Goal: Information Seeking & Learning: Learn about a topic

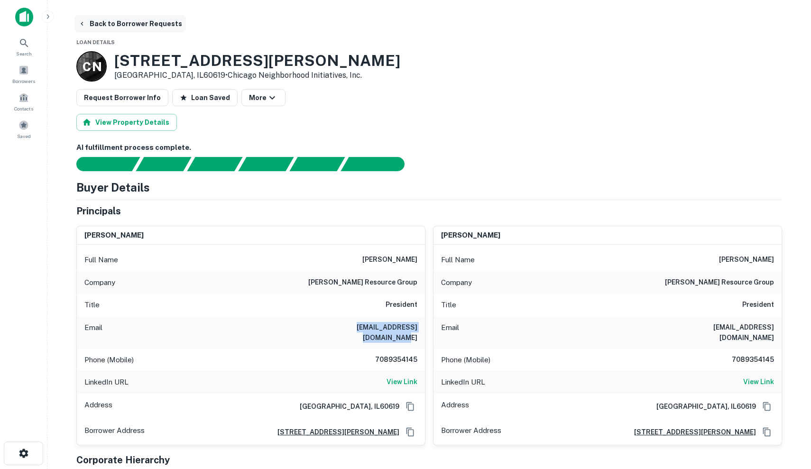
click at [82, 25] on icon "button" at bounding box center [82, 24] width 8 height 8
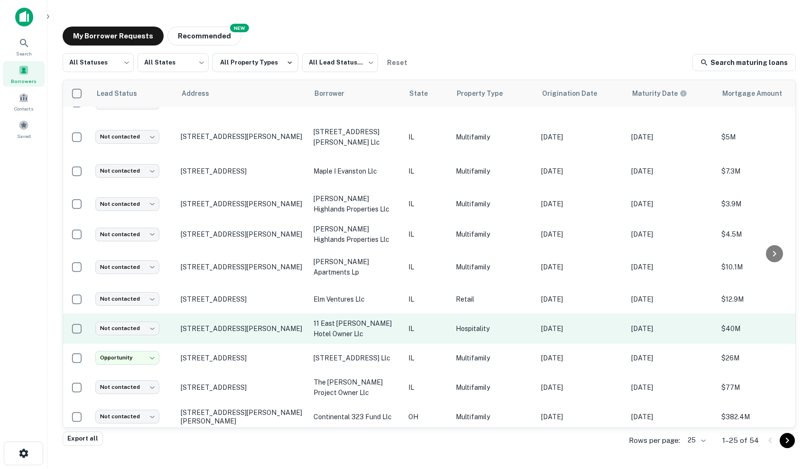
scroll to position [455, 0]
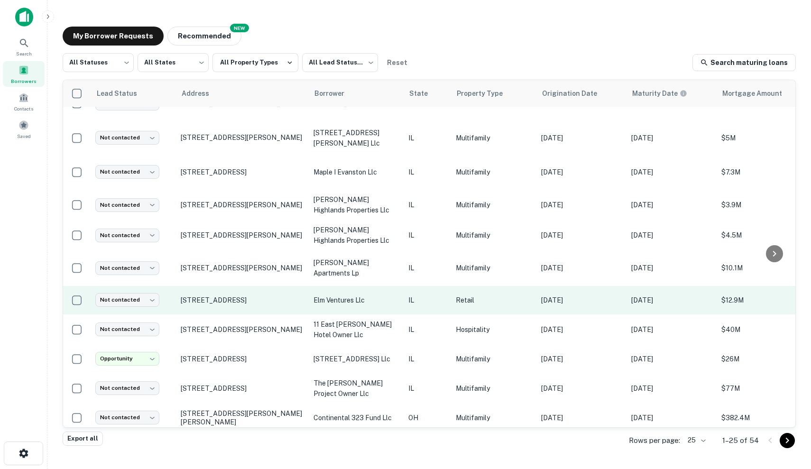
click at [507, 302] on p "Retail" at bounding box center [494, 300] width 76 height 10
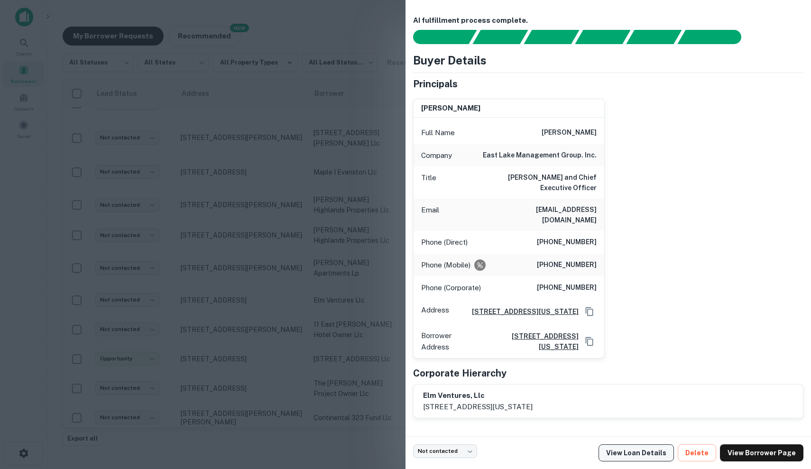
click at [624, 454] on link "View Loan Details" at bounding box center [635, 452] width 75 height 17
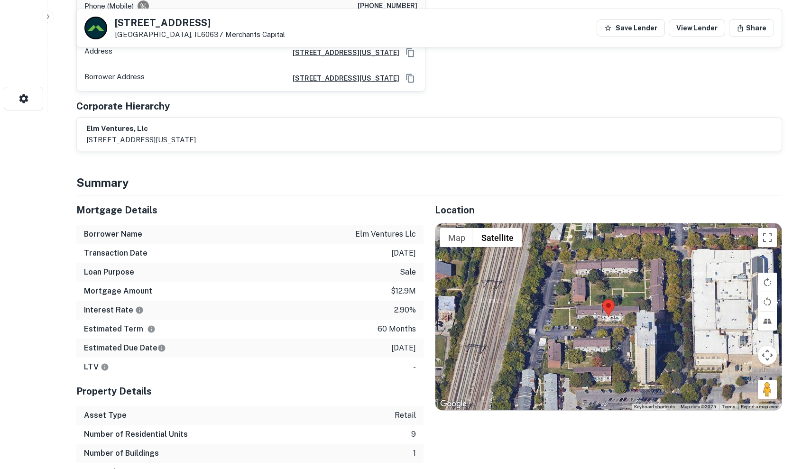
scroll to position [356, 0]
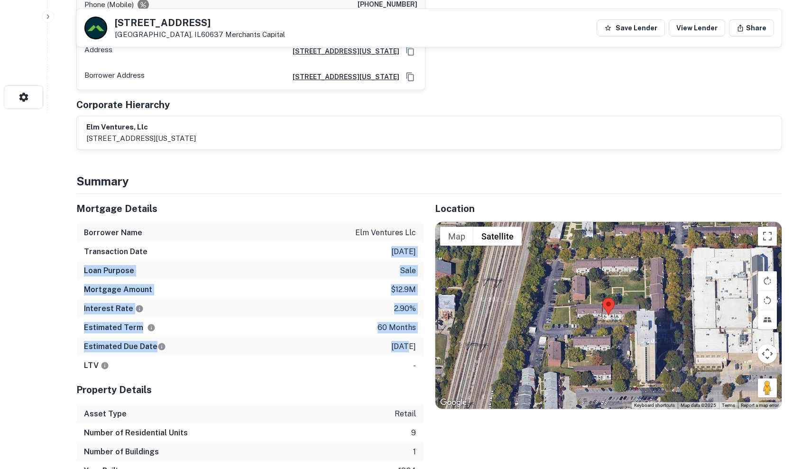
drag, startPoint x: 370, startPoint y: 234, endPoint x: 394, endPoint y: 333, distance: 102.1
click at [394, 333] on div "Mortgage Details Borrower Name elm ventures llc Transaction Date 11/8/2020 Loan…" at bounding box center [249, 284] width 347 height 181
click at [394, 341] on p "11/8/2025" at bounding box center [403, 346] width 25 height 11
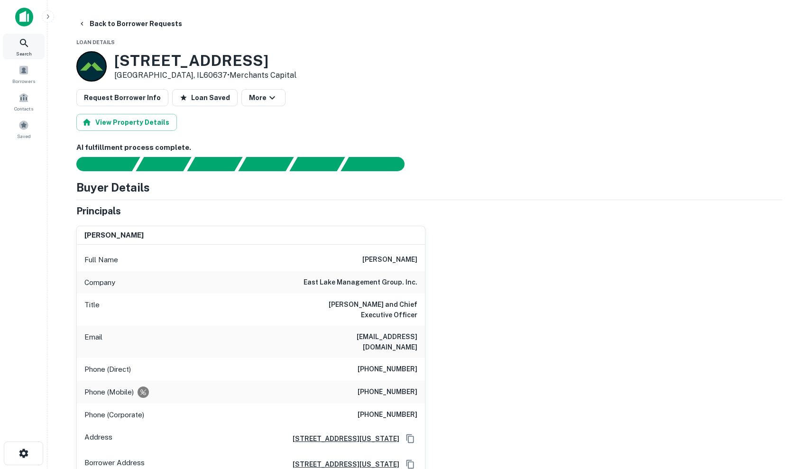
scroll to position [0, 0]
click at [22, 53] on span "Search" at bounding box center [24, 54] width 16 height 8
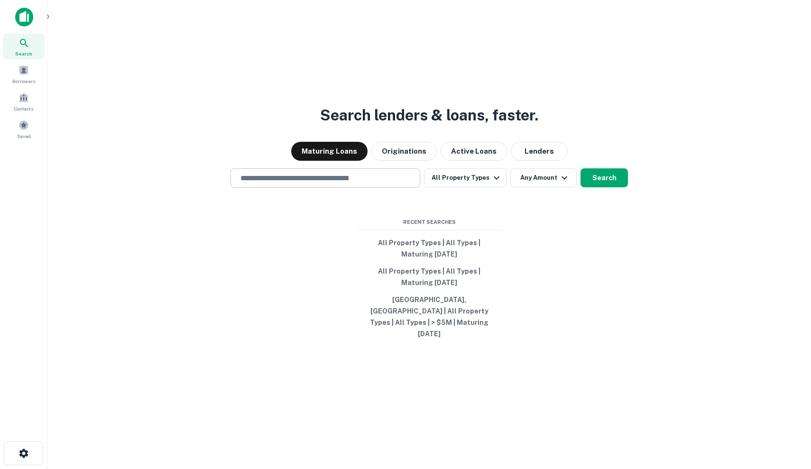
click at [403, 179] on input "text" at bounding box center [325, 178] width 181 height 11
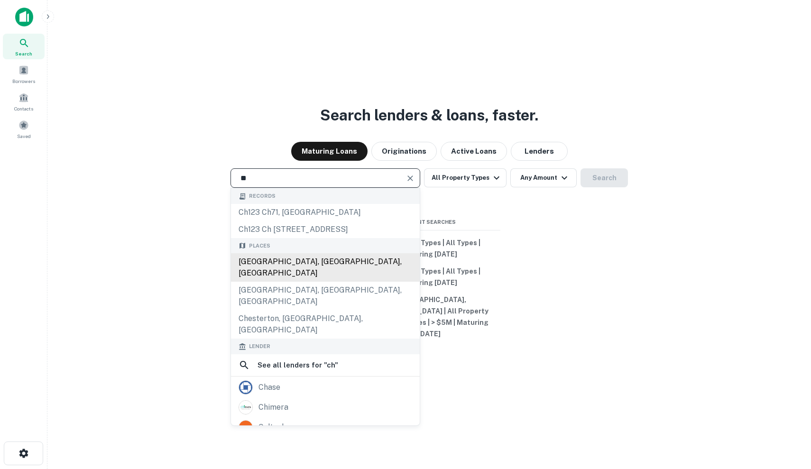
click at [397, 260] on div "Chicago, IL, USA" at bounding box center [325, 267] width 189 height 28
type input "**********"
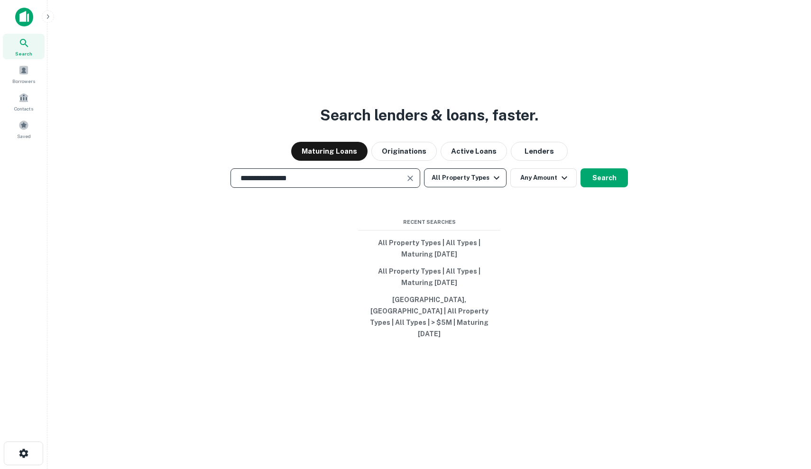
click at [451, 176] on button "All Property Types" at bounding box center [465, 177] width 82 height 19
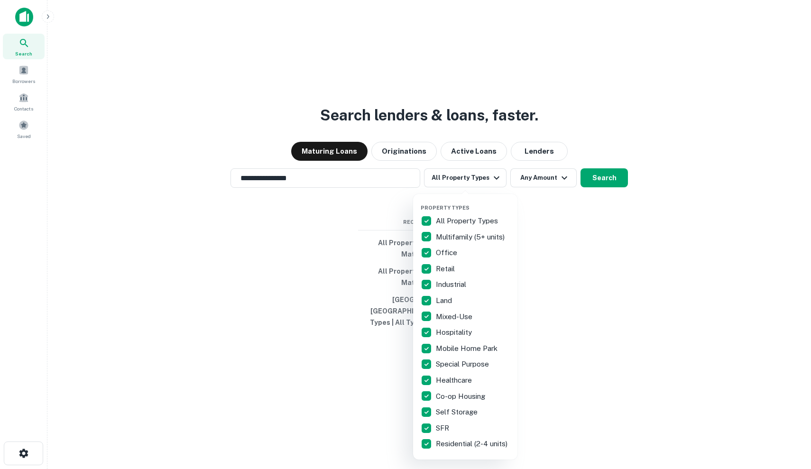
click at [590, 222] on div at bounding box center [405, 234] width 811 height 469
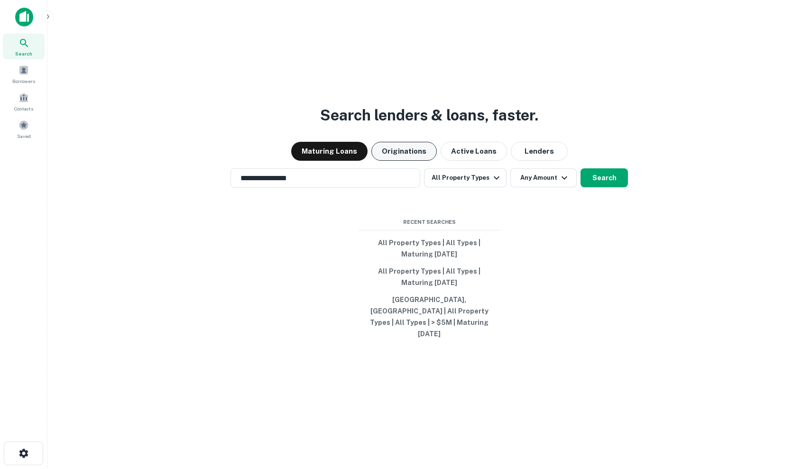
click at [417, 155] on button "Originations" at bounding box center [403, 151] width 65 height 19
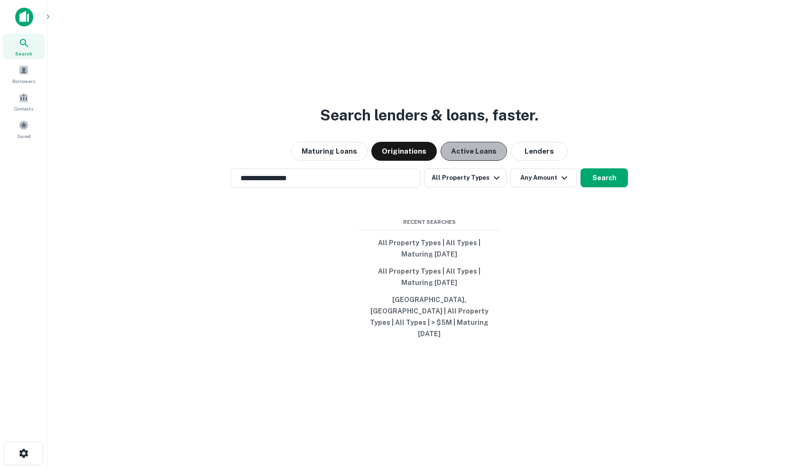
click at [482, 148] on button "Active Loans" at bounding box center [473, 151] width 66 height 19
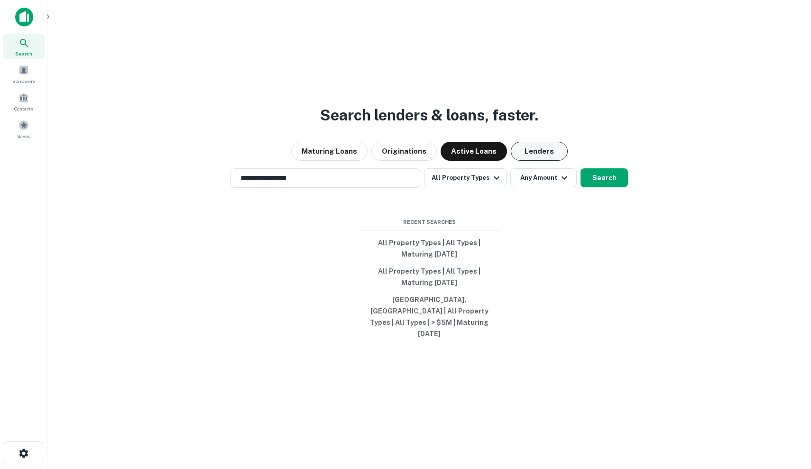
click at [526, 156] on button "Lenders" at bounding box center [539, 151] width 57 height 19
click at [476, 161] on button "Active Loans" at bounding box center [473, 151] width 66 height 19
click at [606, 179] on button "Search" at bounding box center [603, 177] width 47 height 19
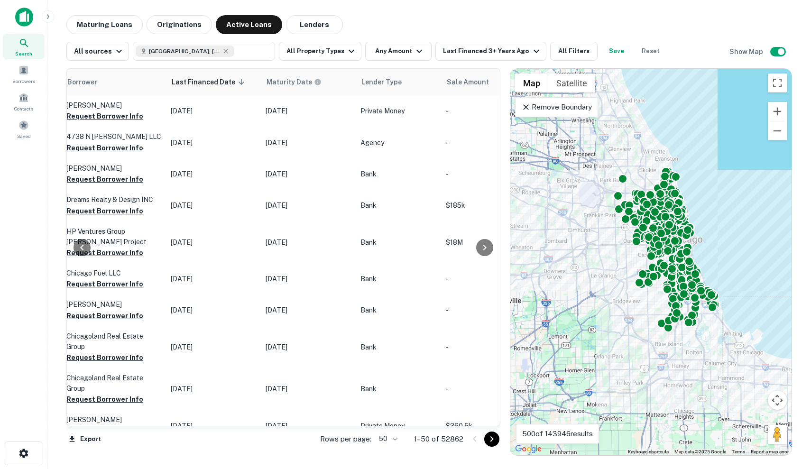
scroll to position [0, 557]
click at [389, 65] on div "Location Lender Purpose Type Mortgage Amount Borrower Last Financed Date sorted…" at bounding box center [428, 258] width 725 height 395
click at [492, 51] on div "Last Financed 3+ Years Ago" at bounding box center [492, 51] width 99 height 11
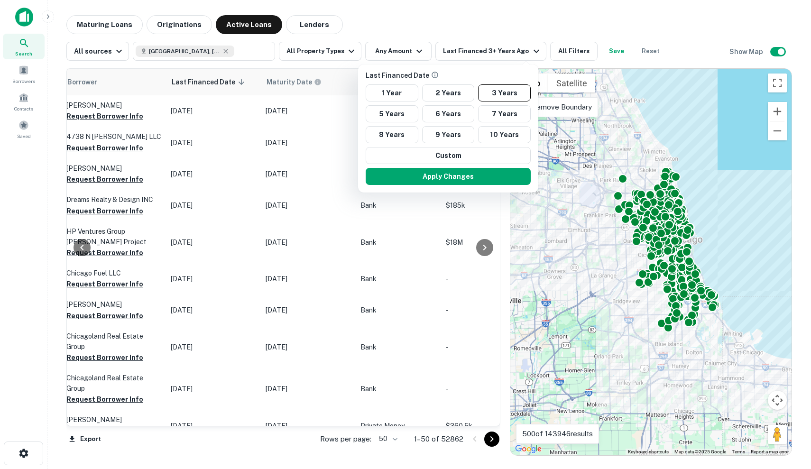
click at [545, 55] on div at bounding box center [405, 234] width 811 height 469
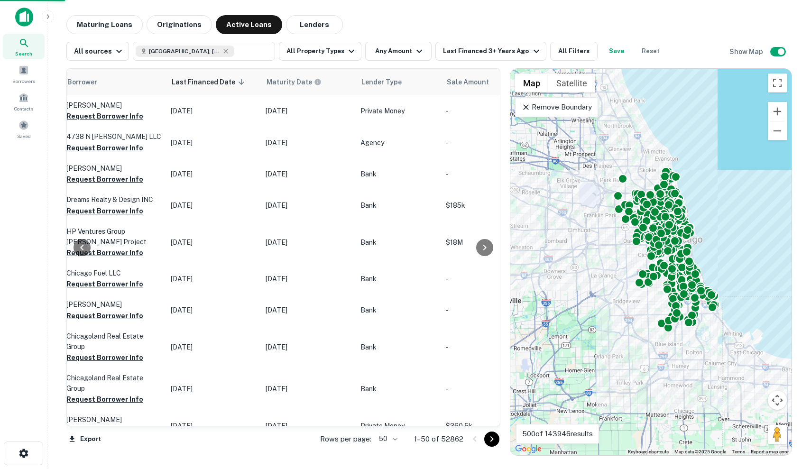
click at [558, 51] on button "All Filters" at bounding box center [573, 51] width 47 height 19
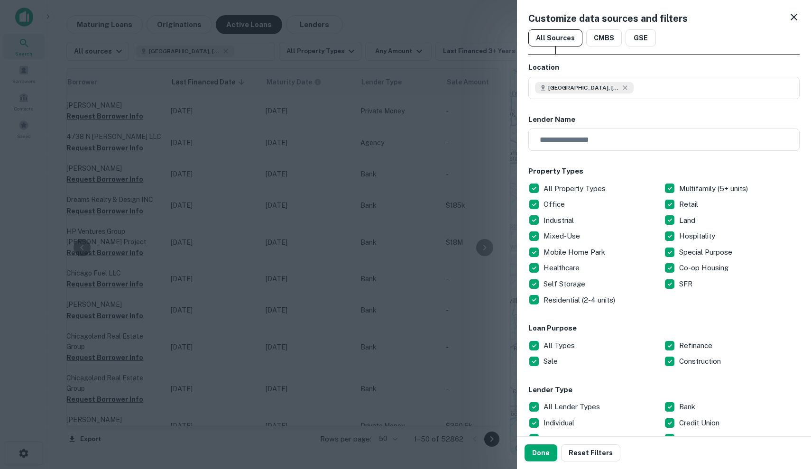
scroll to position [0, 0]
click at [795, 24] on div "Customize data sources and filters" at bounding box center [663, 18] width 271 height 14
click at [794, 20] on icon at bounding box center [793, 16] width 11 height 11
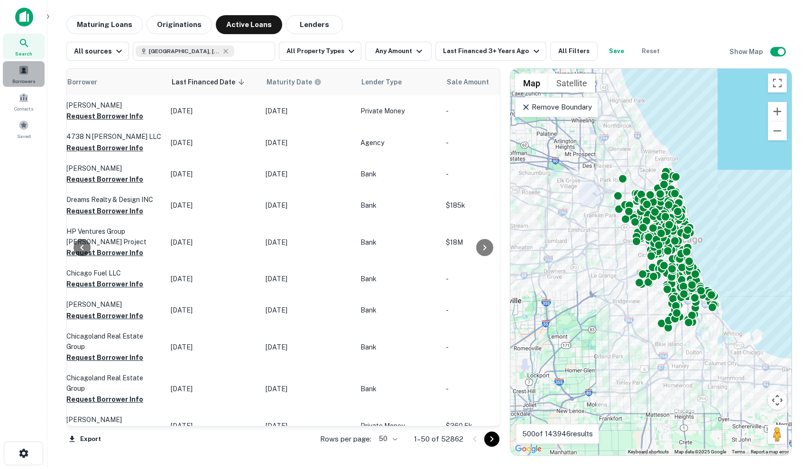
click at [23, 74] on span at bounding box center [23, 70] width 10 height 10
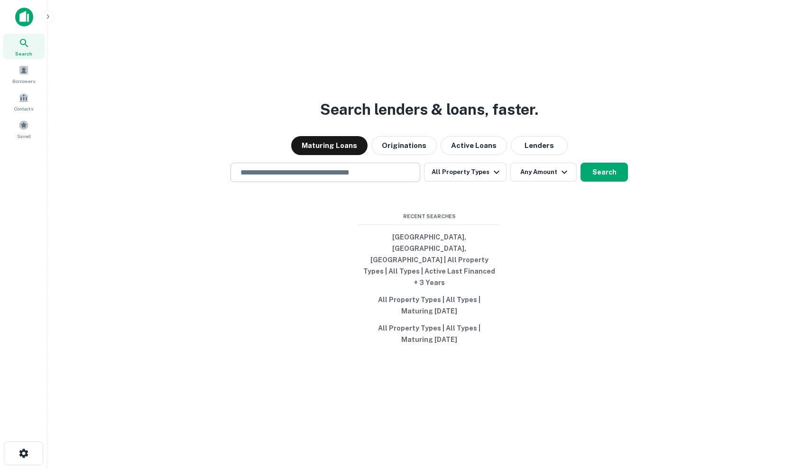
click at [410, 182] on div "​" at bounding box center [325, 172] width 190 height 19
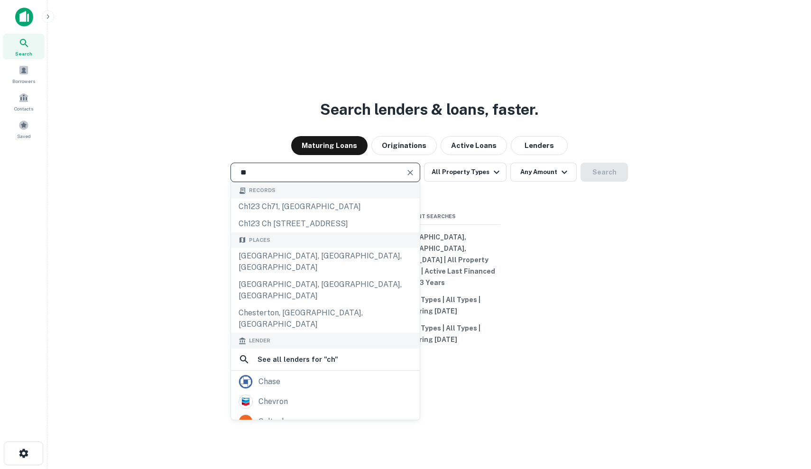
type input "**********"
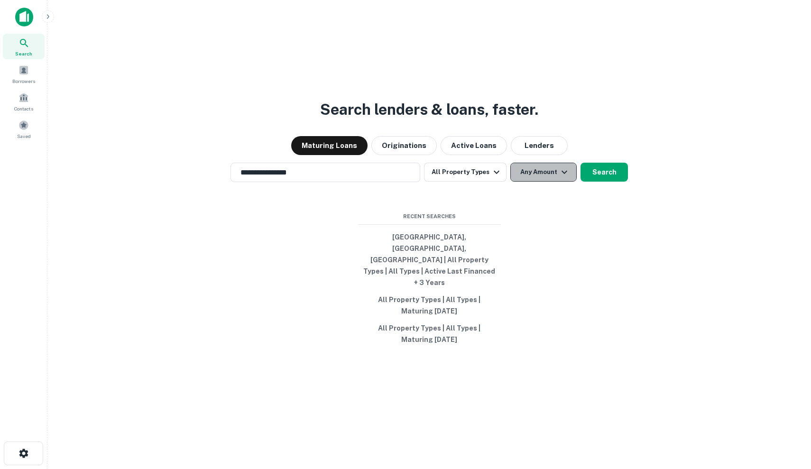
click at [548, 182] on button "Any Amount" at bounding box center [543, 172] width 66 height 19
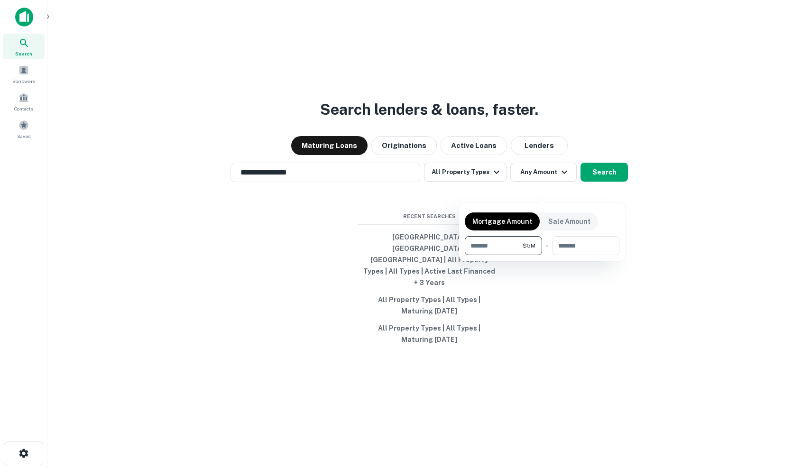
type input "*******"
click at [588, 191] on div at bounding box center [405, 234] width 811 height 469
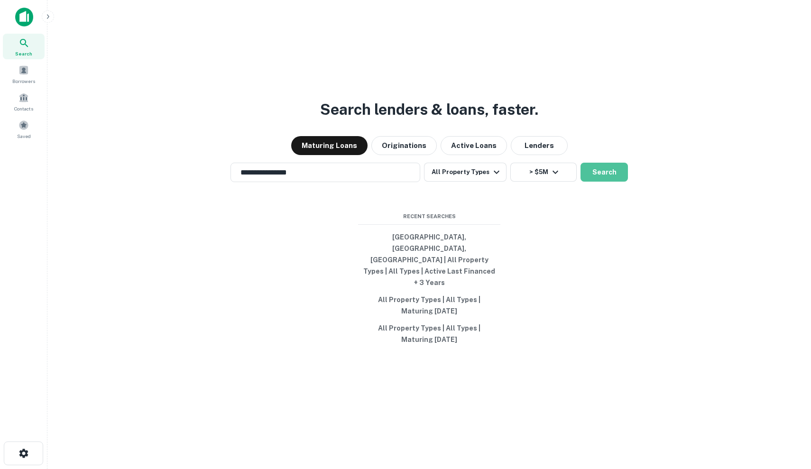
click at [588, 182] on button "Search" at bounding box center [603, 172] width 47 height 19
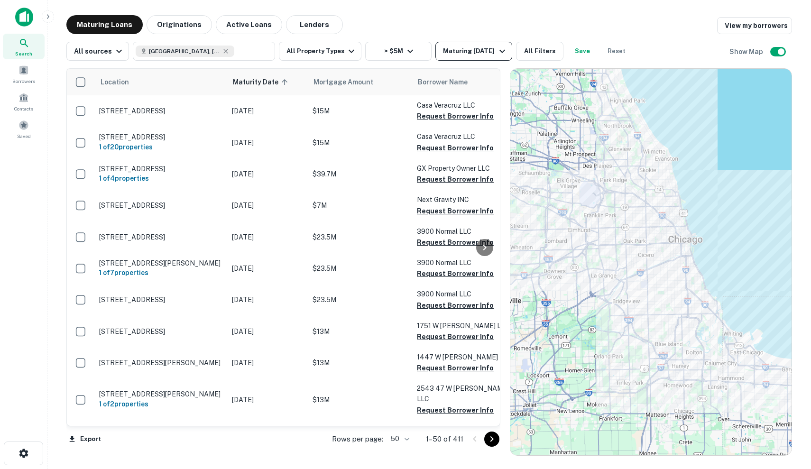
click at [467, 51] on div "Maturing In 1 Year" at bounding box center [475, 51] width 64 height 11
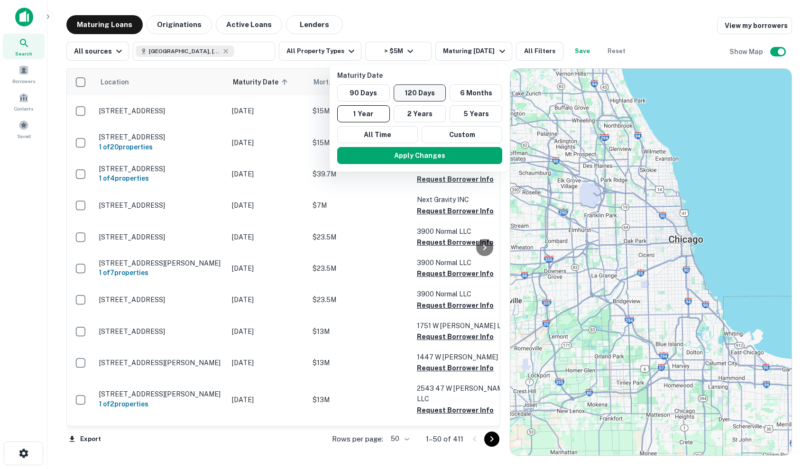
click at [431, 88] on button "120 Days" at bounding box center [419, 92] width 53 height 17
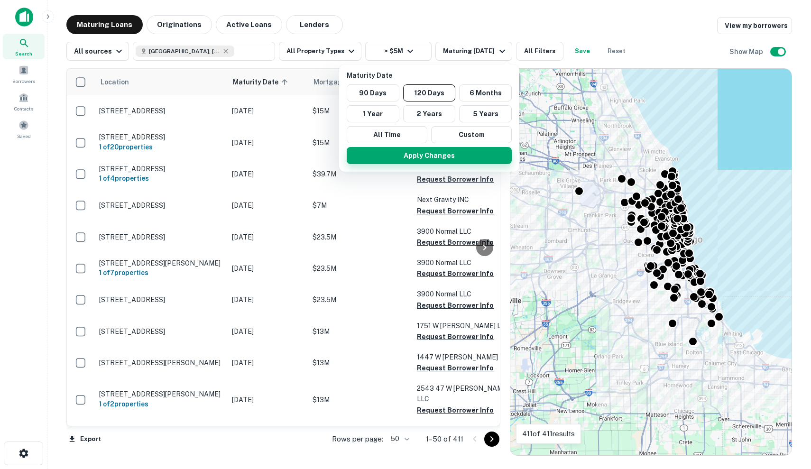
click at [433, 153] on button "Apply Changes" at bounding box center [429, 155] width 165 height 17
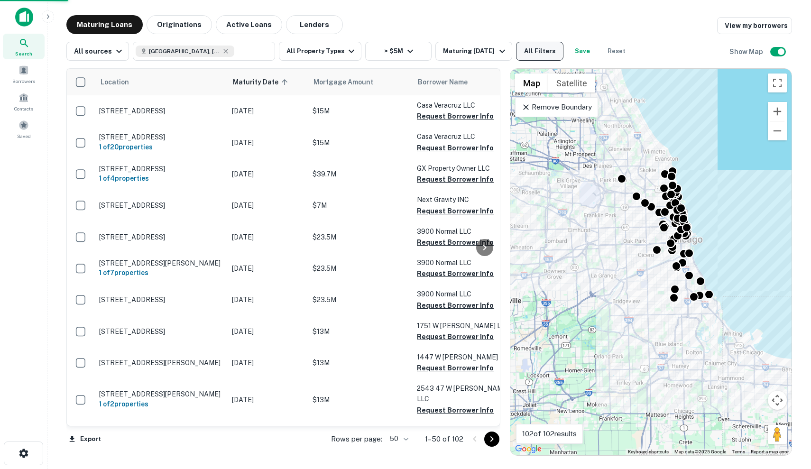
click at [543, 54] on button "All Filters" at bounding box center [539, 51] width 47 height 19
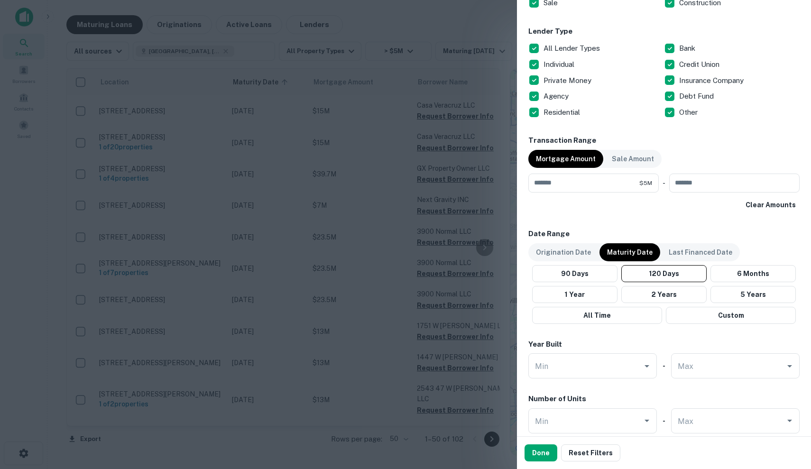
scroll to position [294, 0]
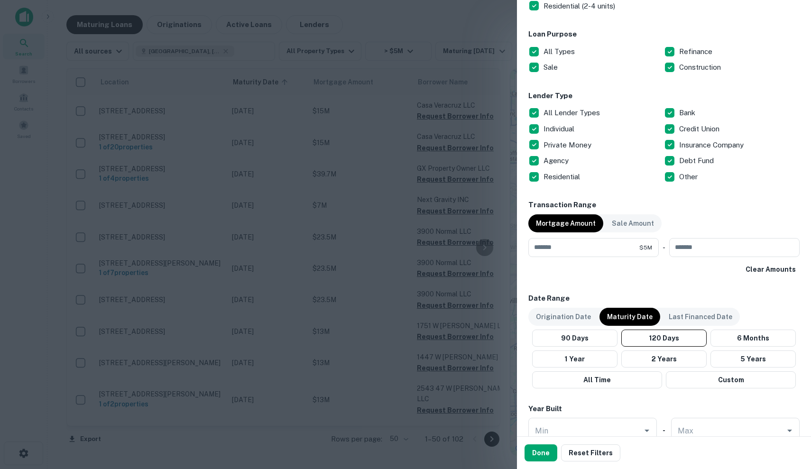
click at [694, 110] on p "Bank" at bounding box center [688, 112] width 18 height 11
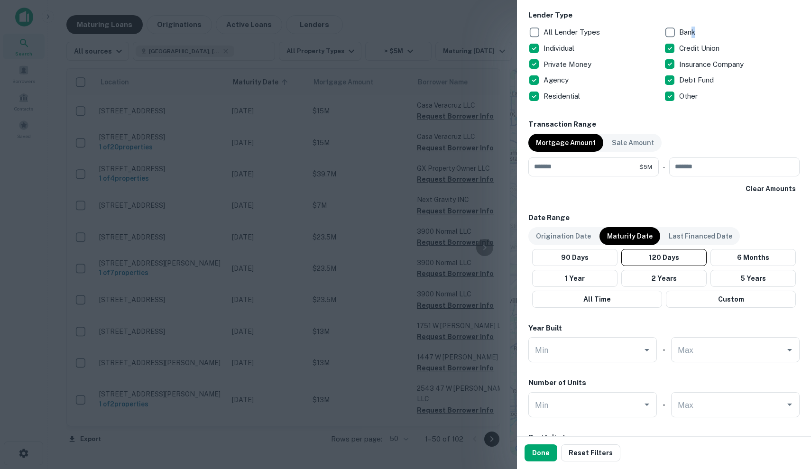
scroll to position [359, 0]
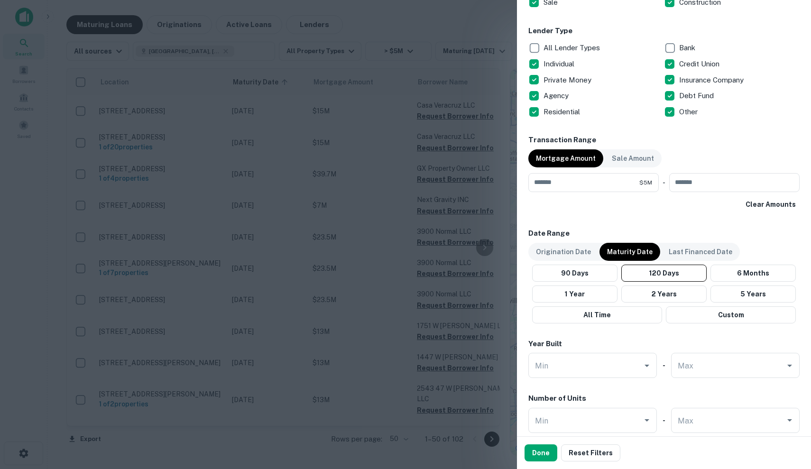
click at [703, 139] on h6 "Transaction Range" at bounding box center [663, 140] width 271 height 11
click at [555, 94] on p "Agency" at bounding box center [556, 95] width 27 height 11
click at [700, 76] on p "Insurance Company" at bounding box center [712, 79] width 66 height 11
click at [707, 65] on p "Credit Union" at bounding box center [700, 63] width 42 height 11
click at [540, 454] on button "Done" at bounding box center [540, 452] width 33 height 17
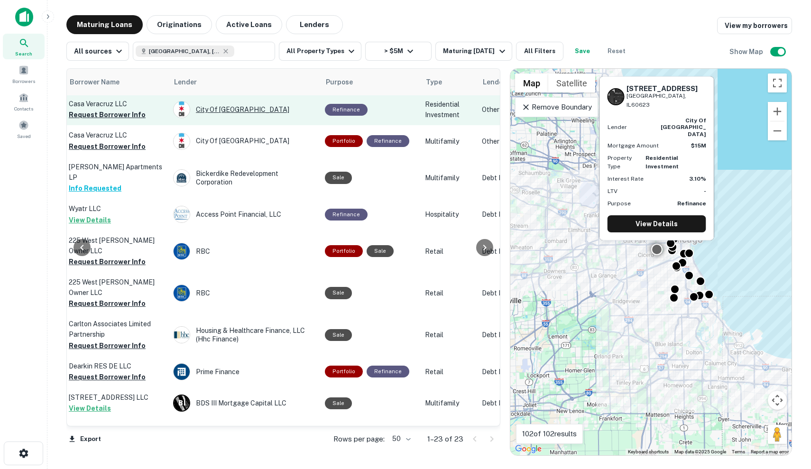
scroll to position [3, 366]
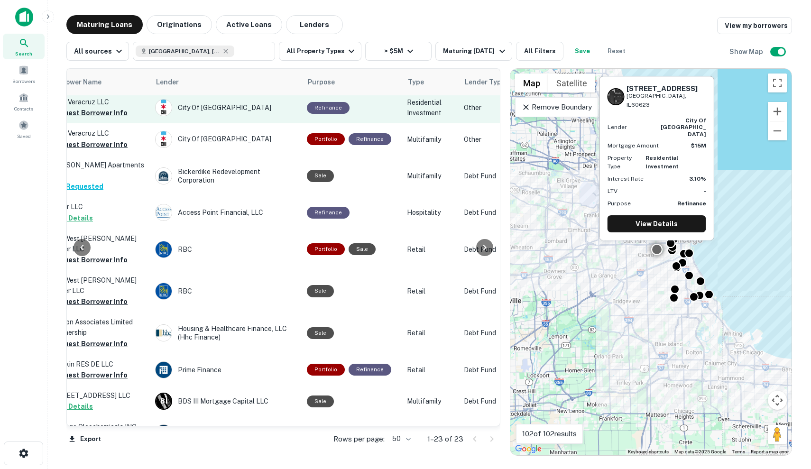
click at [378, 117] on td "Refinance" at bounding box center [352, 107] width 100 height 31
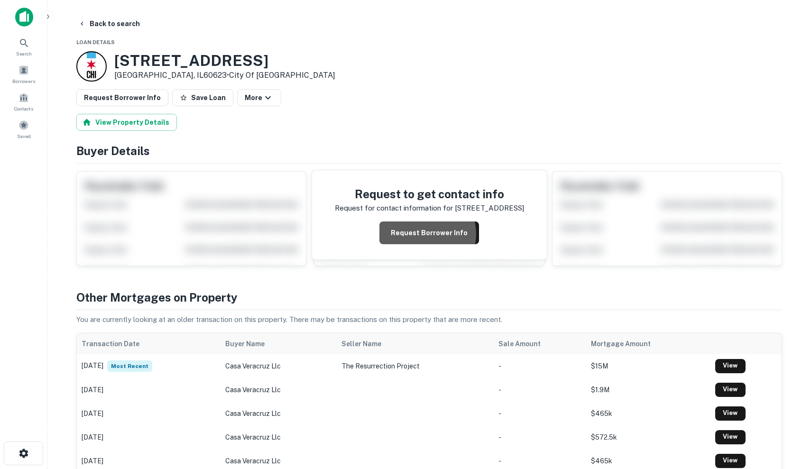
click at [425, 233] on button "Request Borrower Info" at bounding box center [429, 232] width 100 height 23
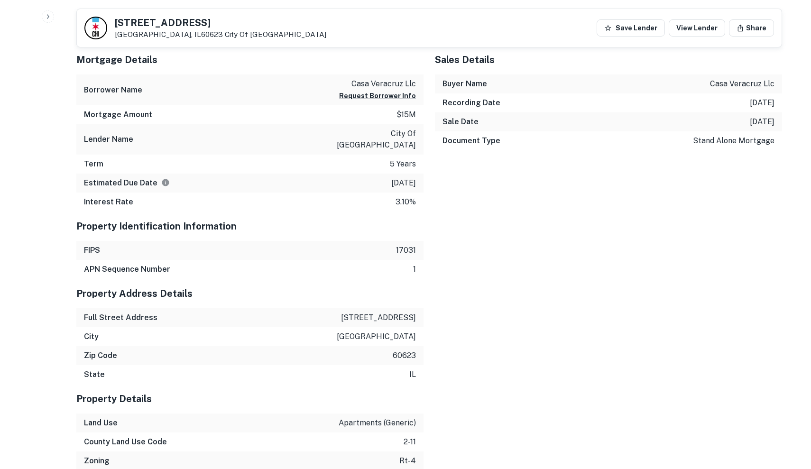
scroll to position [801, 0]
drag, startPoint x: 339, startPoint y: 85, endPoint x: 420, endPoint y: 88, distance: 81.6
click at [420, 88] on div "Borrower Name casa veracruz llc Request Borrower Info" at bounding box center [249, 90] width 347 height 31
copy p "casa veracruz llc"
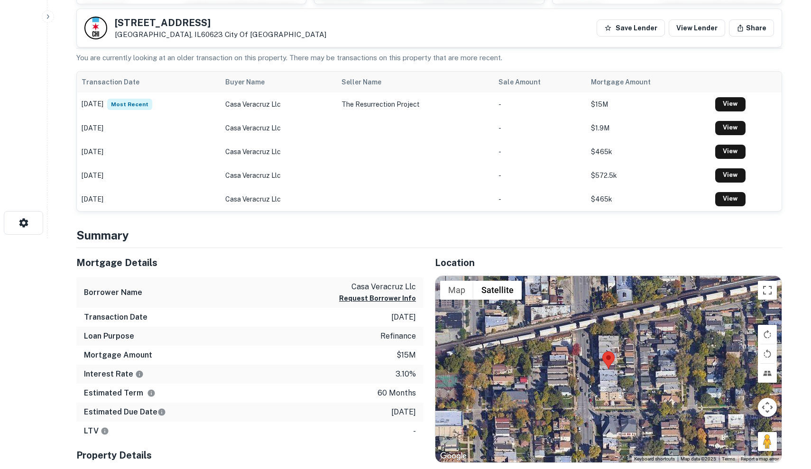
scroll to position [234, 0]
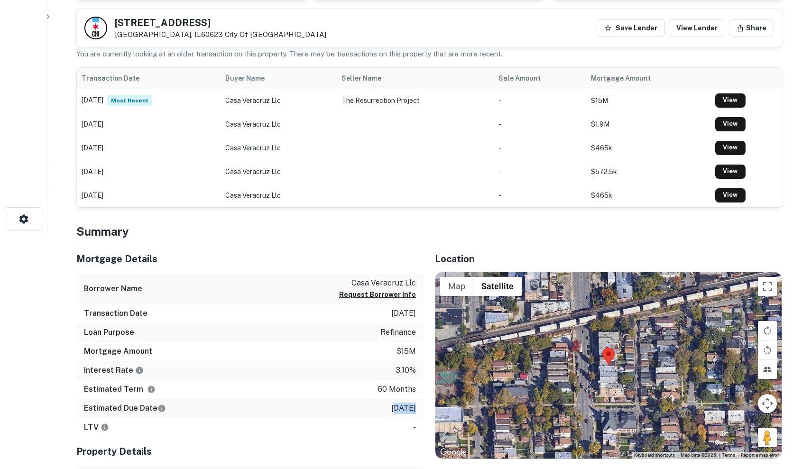
drag, startPoint x: 381, startPoint y: 406, endPoint x: 403, endPoint y: 406, distance: 22.3
click at [403, 406] on p "8/23/2025" at bounding box center [403, 407] width 25 height 11
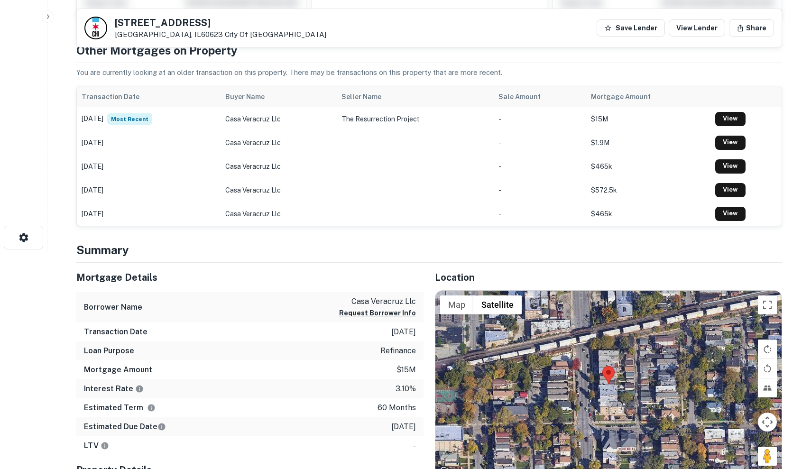
scroll to position [208, 0]
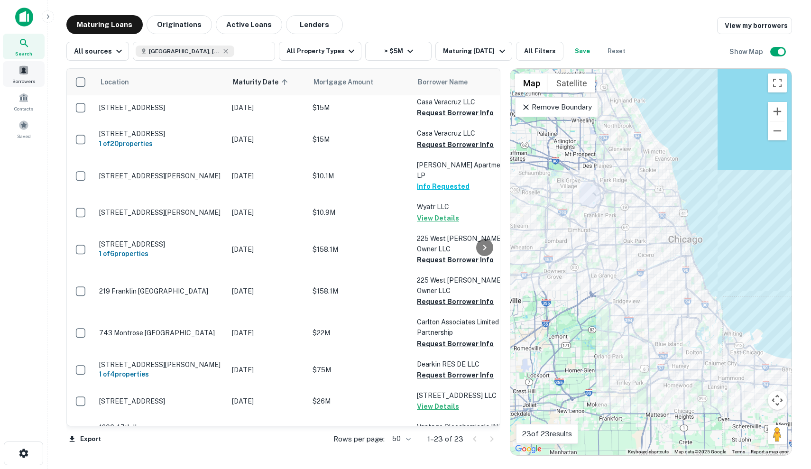
click at [26, 72] on span at bounding box center [23, 70] width 10 height 10
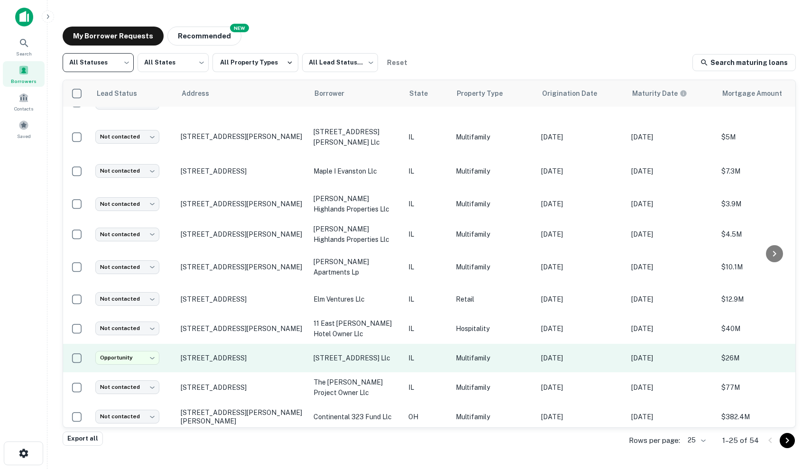
scroll to position [455, 0]
click at [411, 354] on p "IL" at bounding box center [427, 359] width 38 height 10
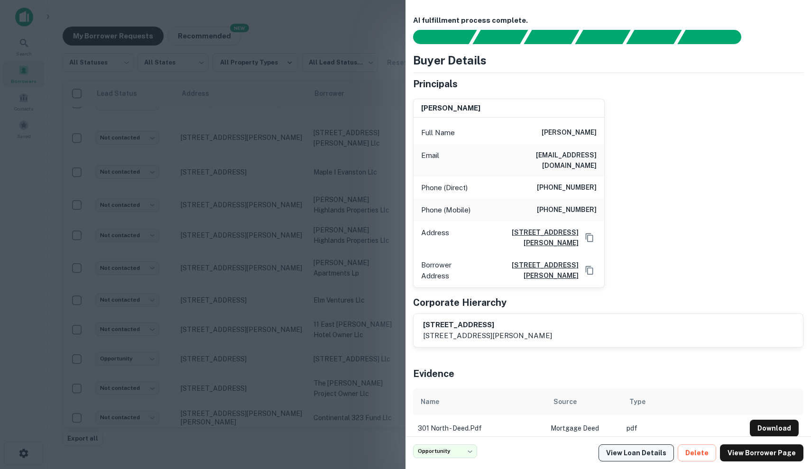
click at [641, 457] on link "View Loan Details" at bounding box center [635, 452] width 75 height 17
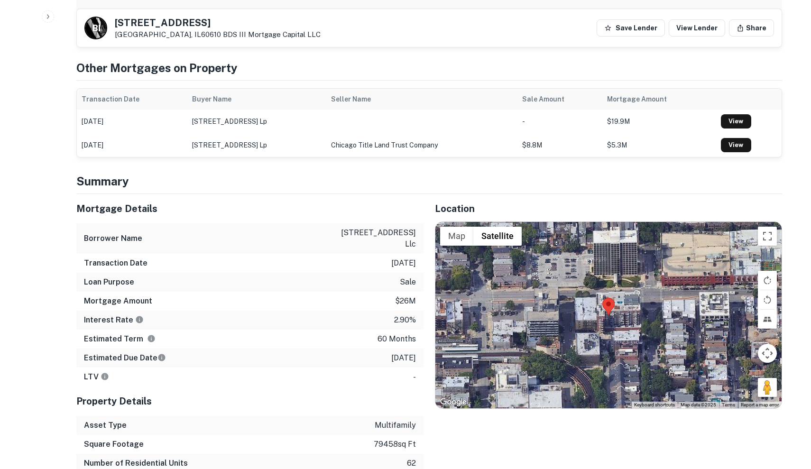
scroll to position [479, 0]
